Goal: Communication & Community: Participate in discussion

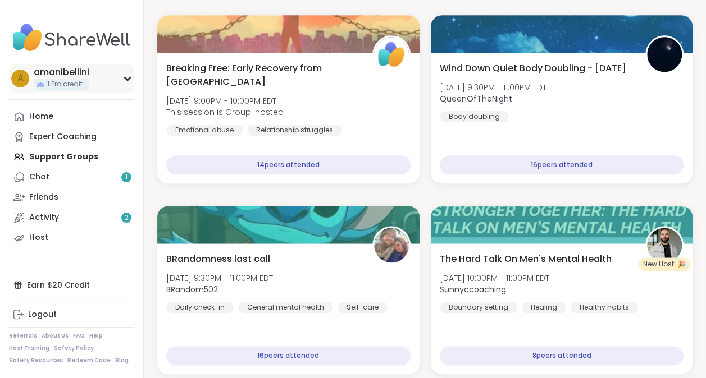
click at [100, 73] on div "a amanibellini 1 Pro credit" at bounding box center [71, 78] width 125 height 29
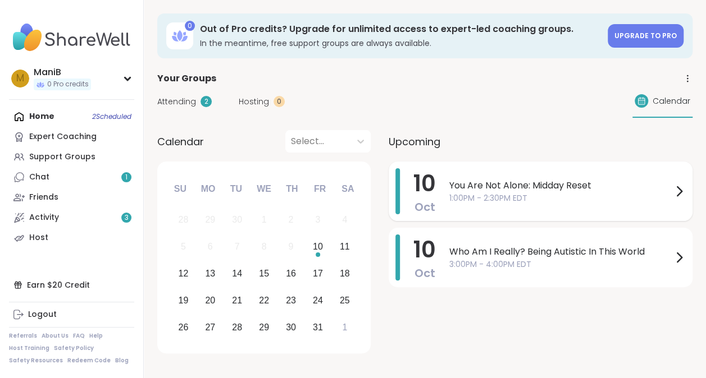
click at [617, 199] on span "1:00PM - 2:30PM EDT" at bounding box center [560, 199] width 223 height 12
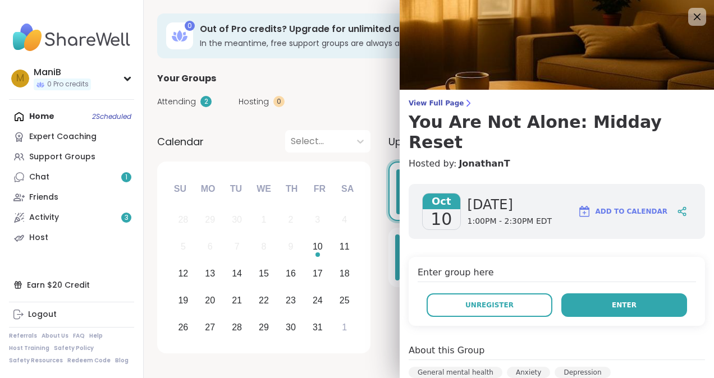
click at [612, 300] on span "Enter" at bounding box center [624, 305] width 25 height 10
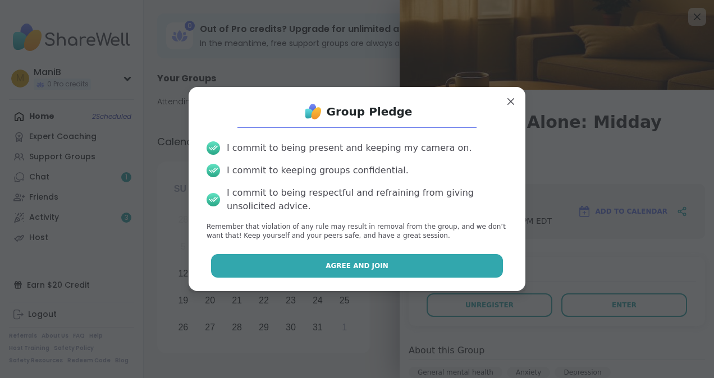
click at [301, 269] on button "Agree and Join" at bounding box center [357, 266] width 292 height 24
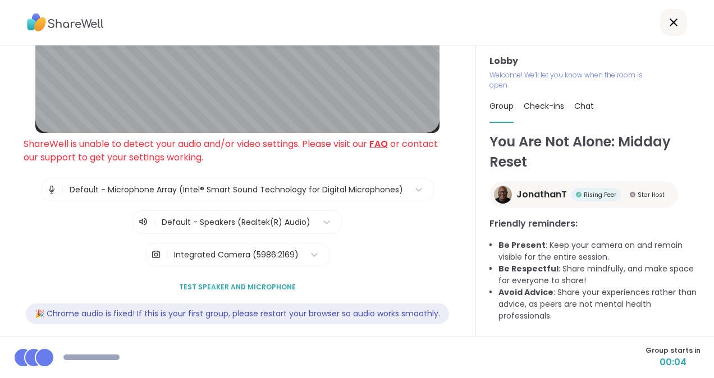
scroll to position [151, 0]
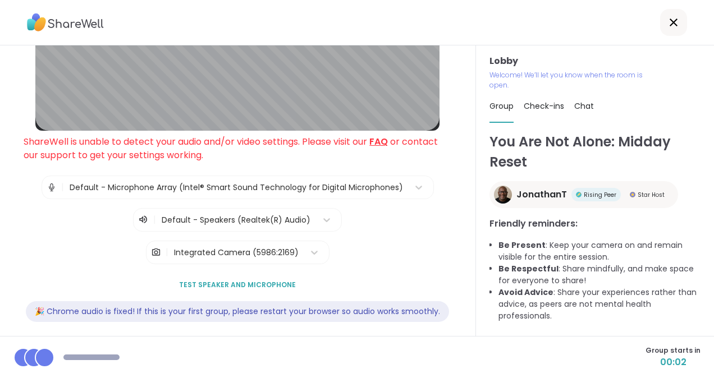
click at [268, 286] on span "Test speaker and microphone" at bounding box center [237, 285] width 117 height 10
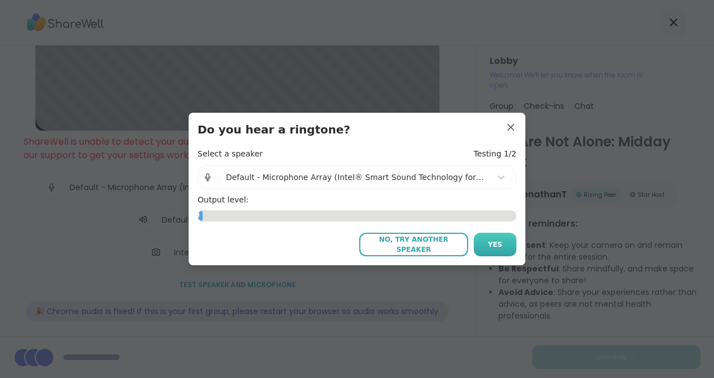
click at [488, 240] on span "Yes" at bounding box center [495, 245] width 15 height 10
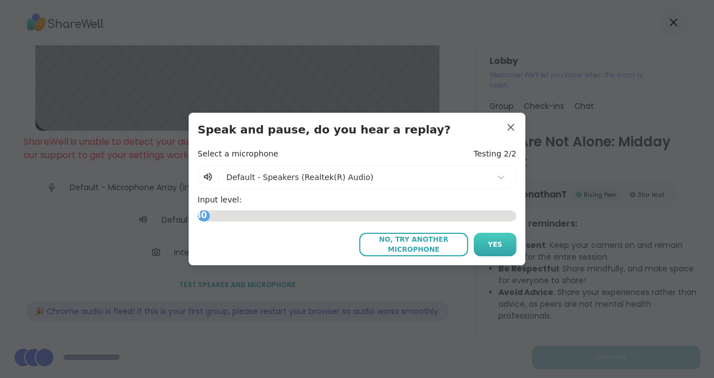
click at [493, 242] on span "Yes" at bounding box center [495, 245] width 15 height 10
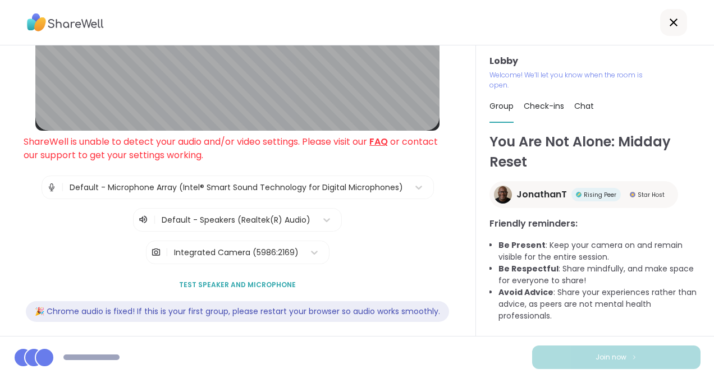
click at [244, 283] on span "Test speaker and microphone" at bounding box center [237, 285] width 117 height 10
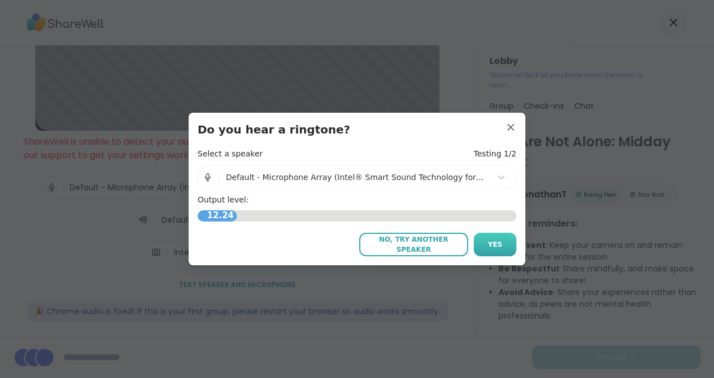
click at [489, 240] on span "Yes" at bounding box center [495, 245] width 15 height 10
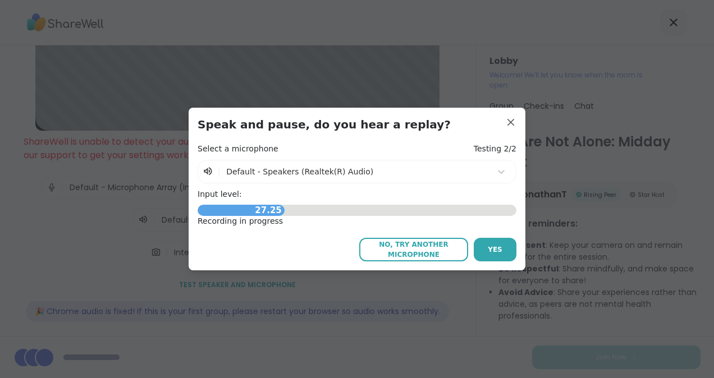
click at [489, 240] on button "Yes" at bounding box center [495, 250] width 43 height 24
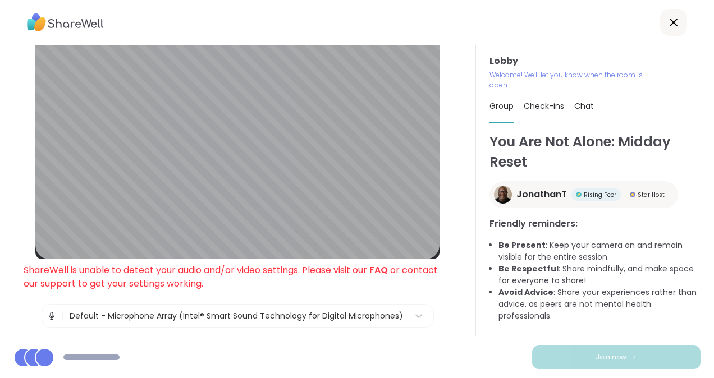
scroll to position [0, 0]
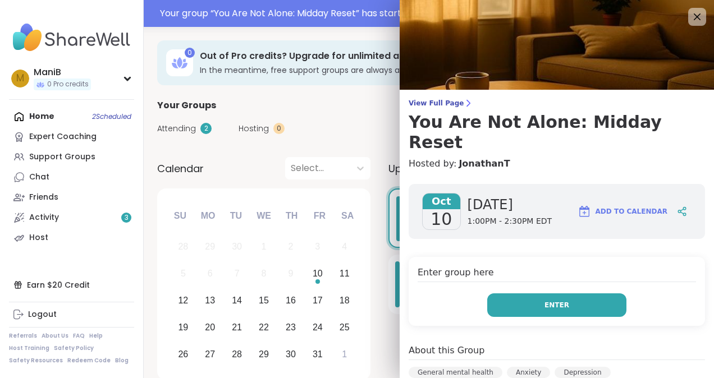
click at [576, 294] on button "Enter" at bounding box center [556, 306] width 139 height 24
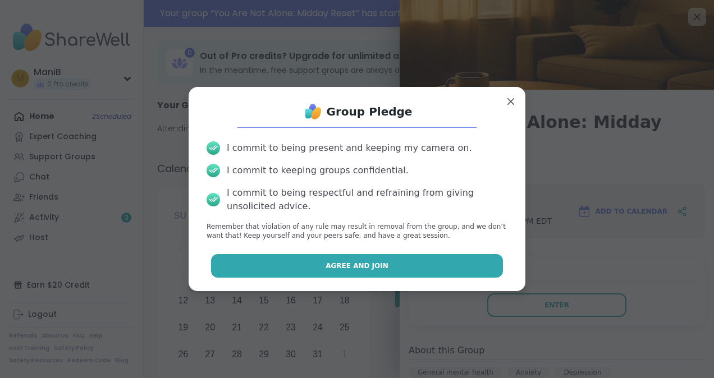
click at [416, 269] on button "Agree and Join" at bounding box center [357, 266] width 292 height 24
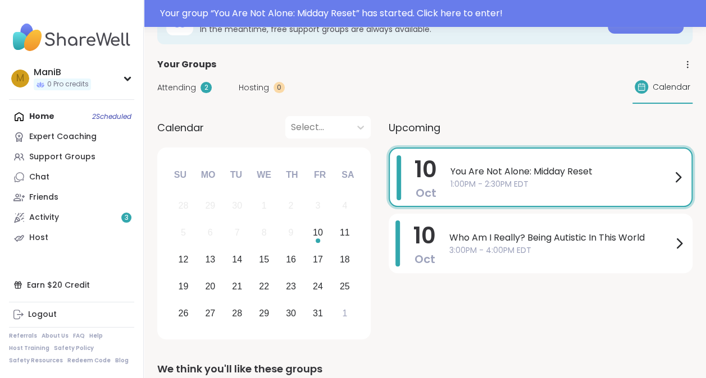
scroll to position [61, 0]
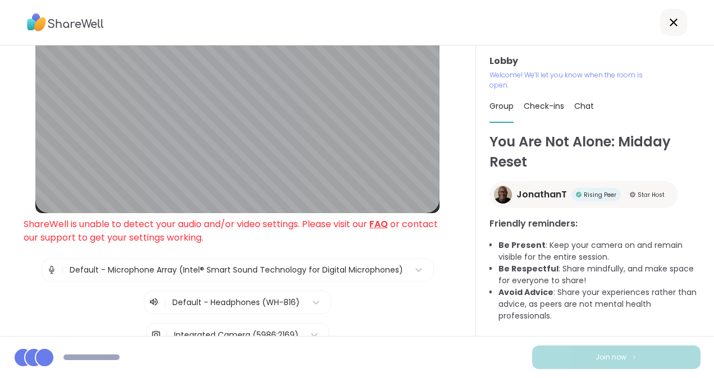
scroll to position [63, 0]
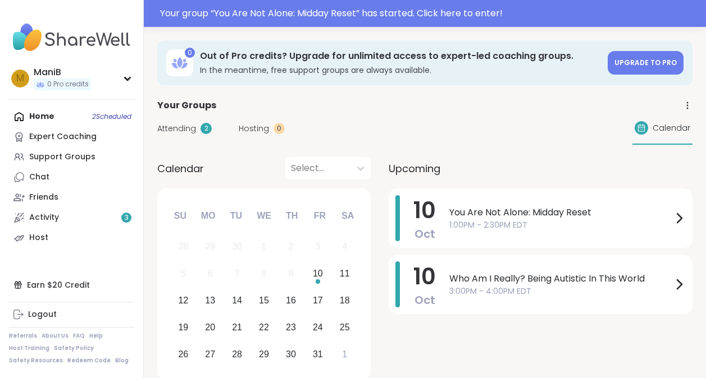
click at [578, 230] on span "1:00PM - 2:30PM EDT" at bounding box center [560, 225] width 223 height 12
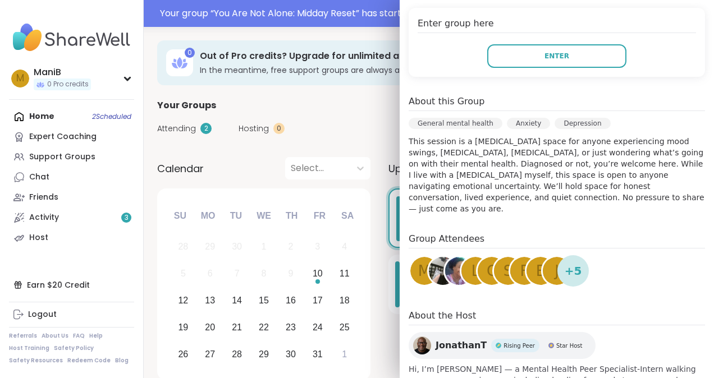
scroll to position [285, 0]
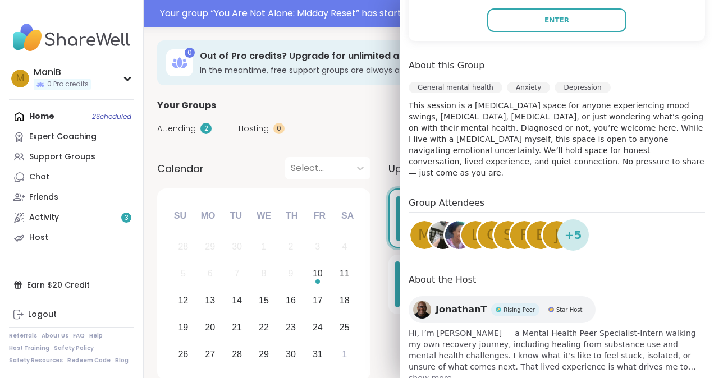
click at [425, 373] on span "show more" at bounding box center [557, 378] width 296 height 11
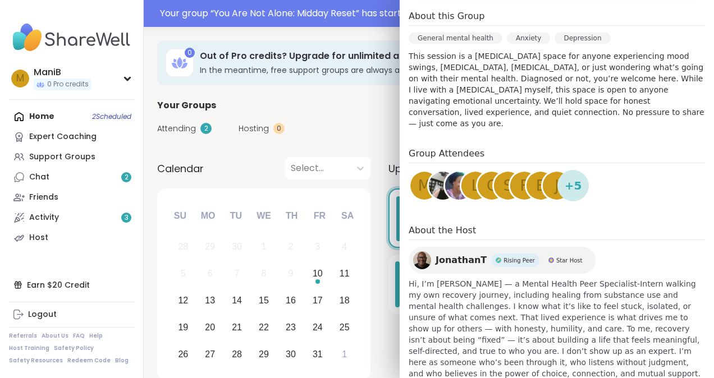
scroll to position [336, 0]
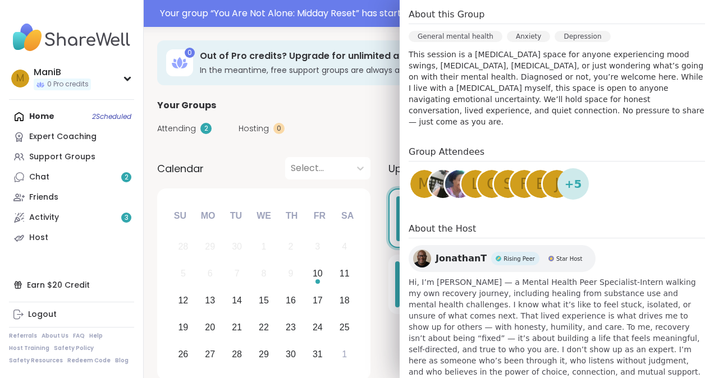
click at [505, 112] on div "Oct 10 Friday 1:00PM - 2:30PM EDT Add to Calendar Enter group here Enter About …" at bounding box center [557, 141] width 314 height 604
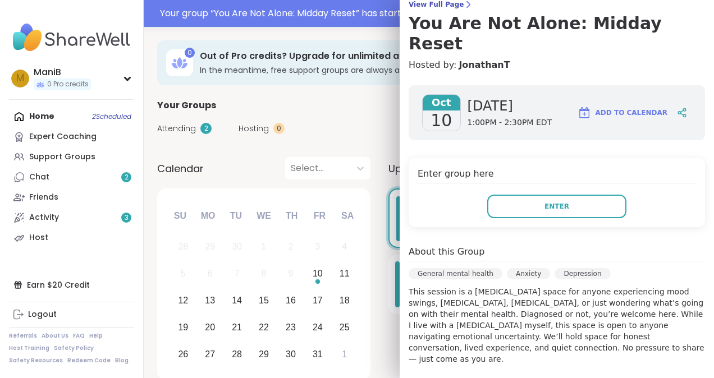
scroll to position [67, 0]
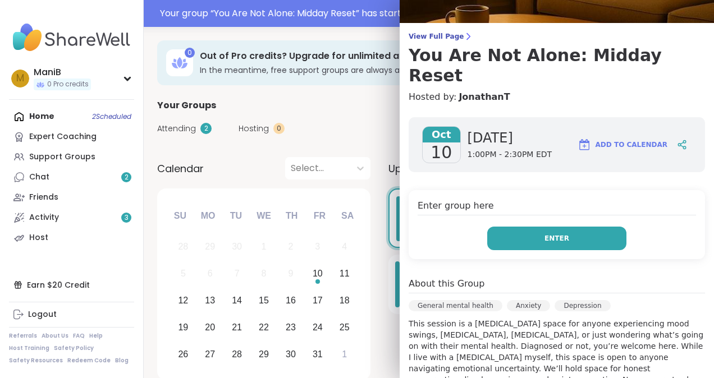
click at [492, 227] on button "Enter" at bounding box center [556, 239] width 139 height 24
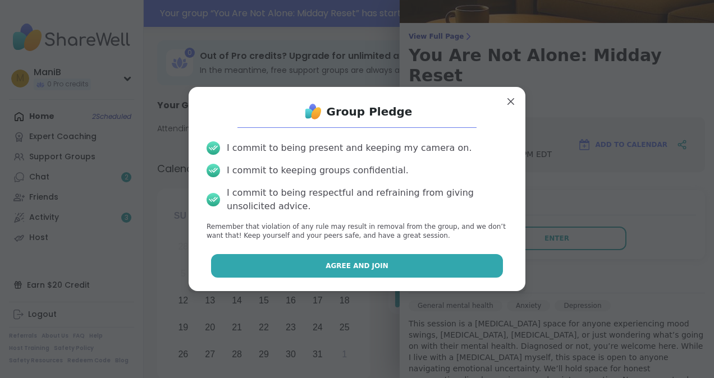
click at [379, 271] on button "Agree and Join" at bounding box center [357, 266] width 292 height 24
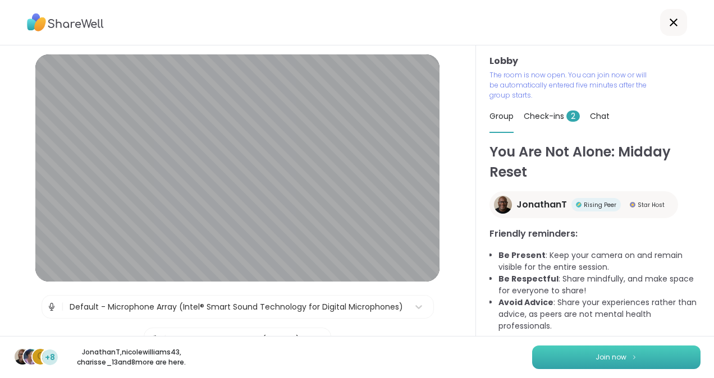
click at [605, 361] on span "Join now" at bounding box center [611, 357] width 31 height 10
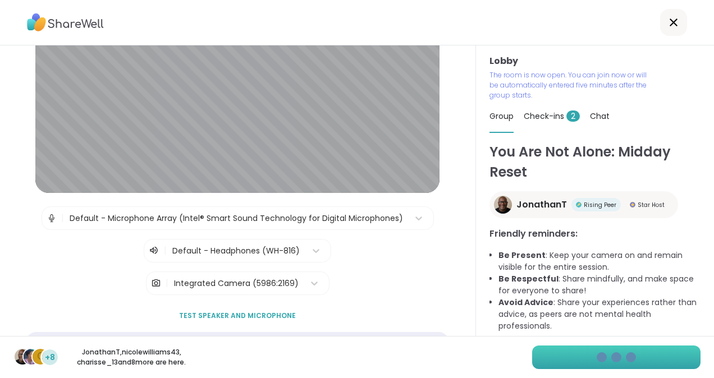
scroll to position [91, 0]
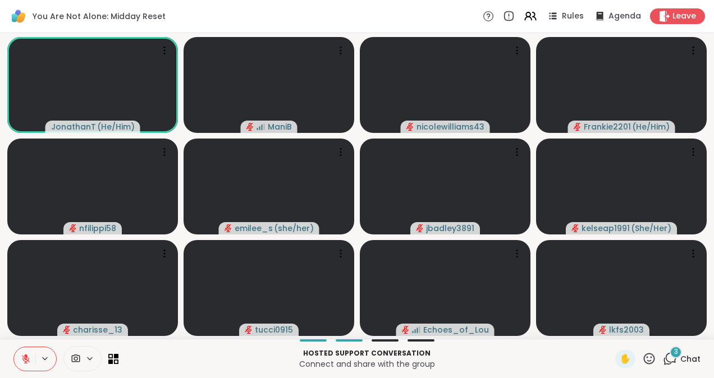
click at [665, 364] on icon at bounding box center [670, 359] width 14 height 14
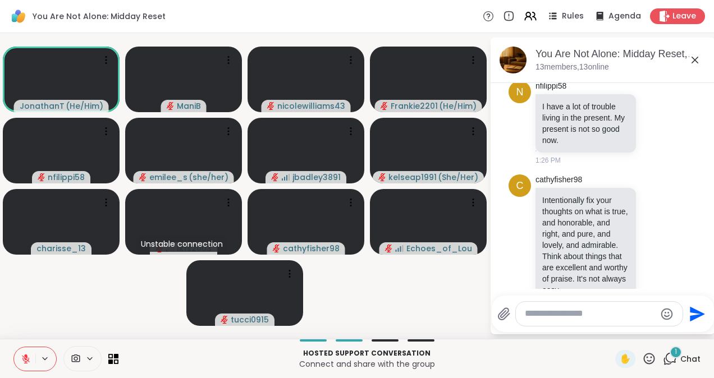
scroll to position [1995, 0]
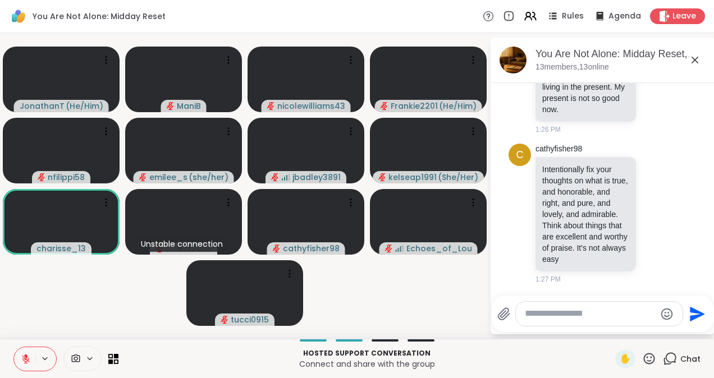
click at [570, 318] on textarea "Type your message" at bounding box center [590, 314] width 131 height 12
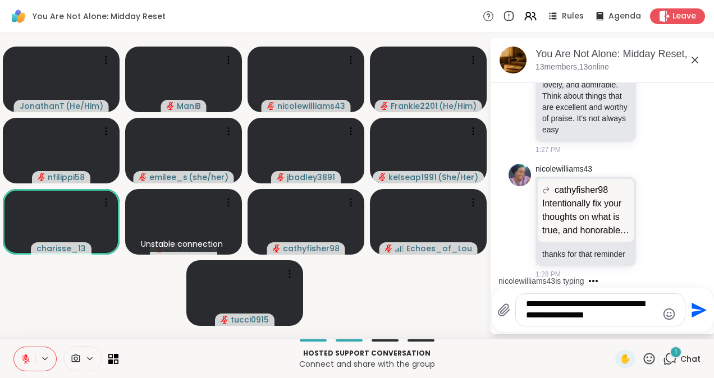
scroll to position [2139, 0]
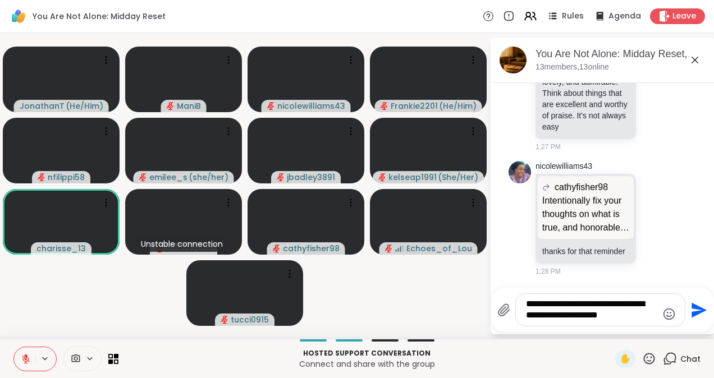
type textarea "**********"
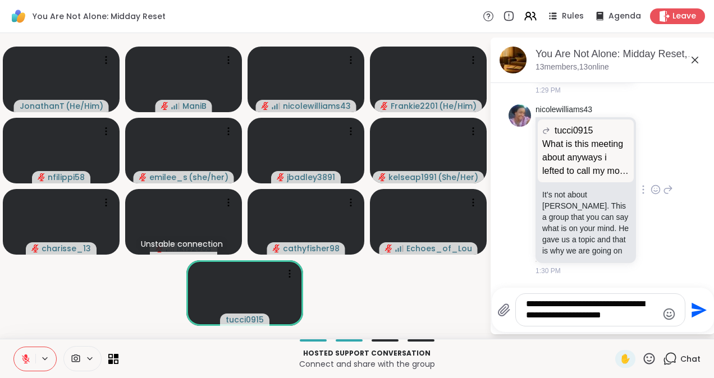
scroll to position [2393, 0]
drag, startPoint x: 625, startPoint y: 318, endPoint x: 520, endPoint y: 309, distance: 105.9
click at [520, 309] on div "**********" at bounding box center [600, 310] width 169 height 32
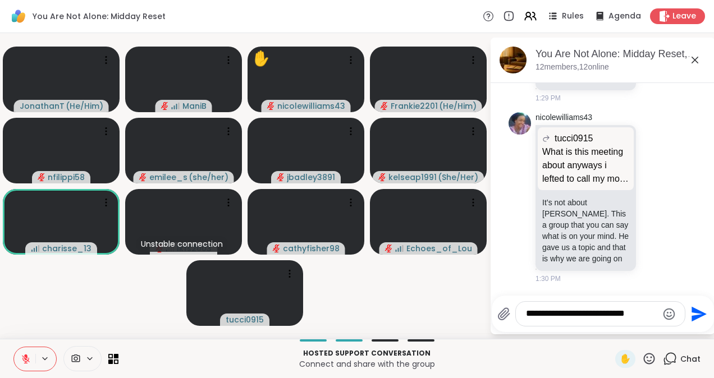
type textarea "**********"
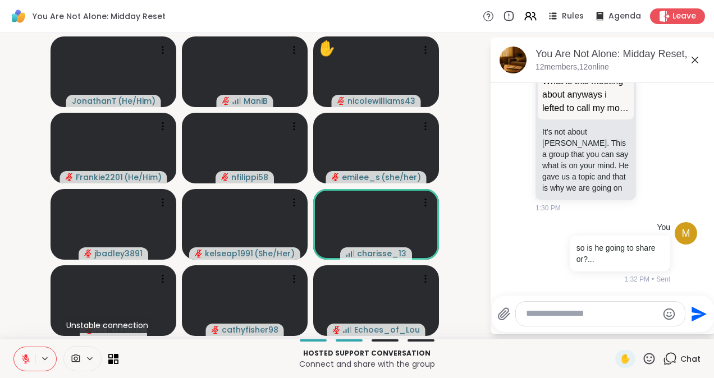
scroll to position [2543, 0]
click at [620, 354] on span "✋" at bounding box center [625, 358] width 11 height 13
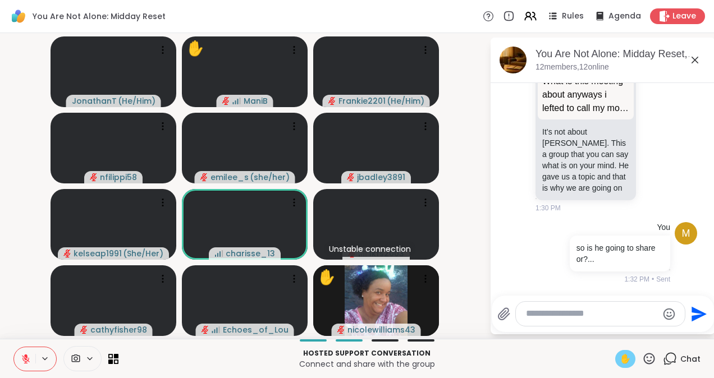
click at [615, 358] on div "✋" at bounding box center [625, 359] width 20 height 18
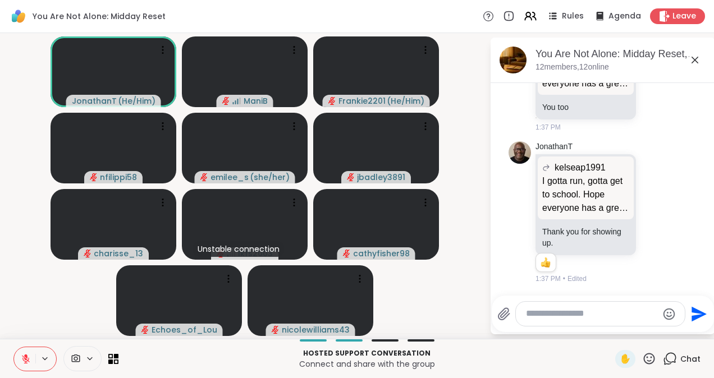
scroll to position [3935, 0]
click at [560, 319] on textarea "Type your message" at bounding box center [591, 314] width 131 height 12
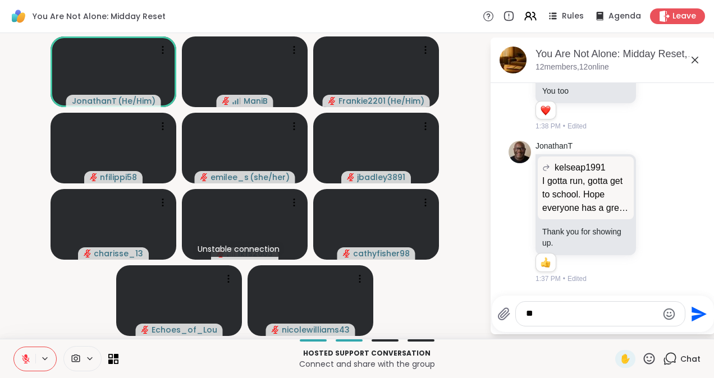
type textarea "*"
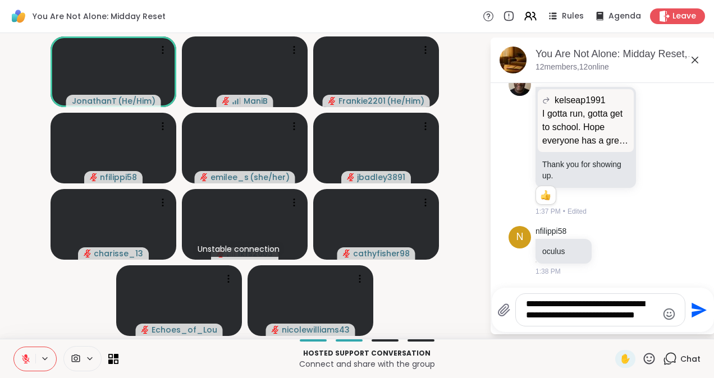
scroll to position [4018, 0]
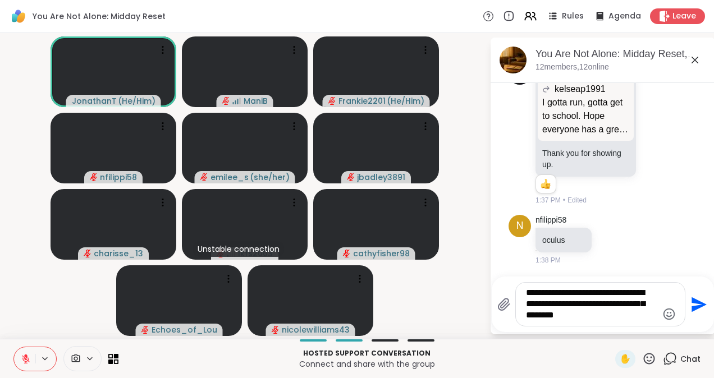
type textarea "**********"
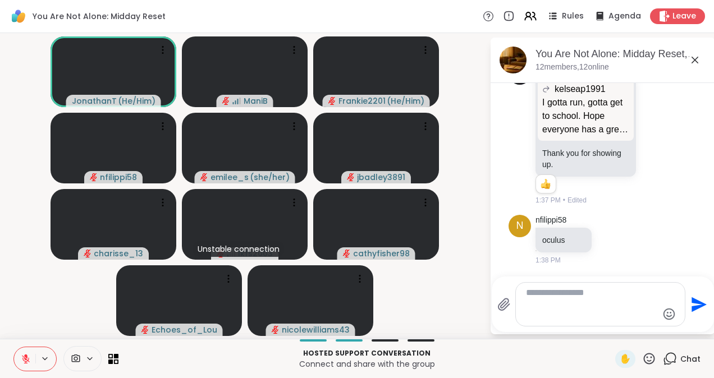
scroll to position [4104, 0]
